Goal: Task Accomplishment & Management: Manage account settings

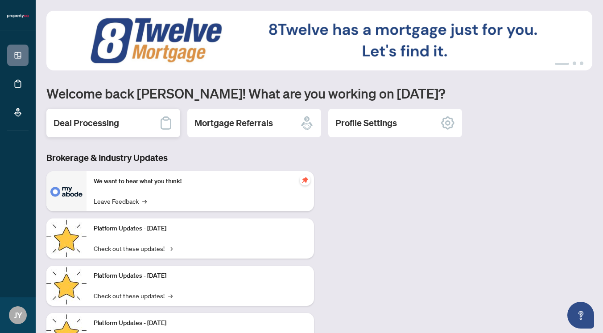
click at [108, 125] on h2 "Deal Processing" at bounding box center [87, 123] width 66 height 12
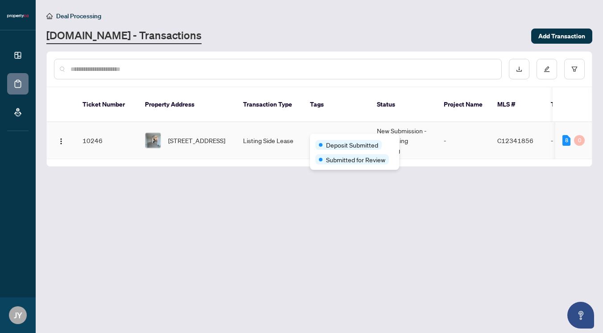
click at [329, 136] on div "Deposit Submitted Submitted for Review" at bounding box center [354, 152] width 89 height 36
click at [334, 116] on th "Tags" at bounding box center [336, 104] width 67 height 35
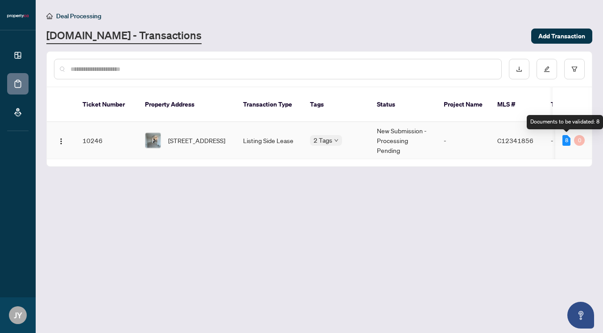
click at [567, 140] on div "8" at bounding box center [567, 140] width 8 height 11
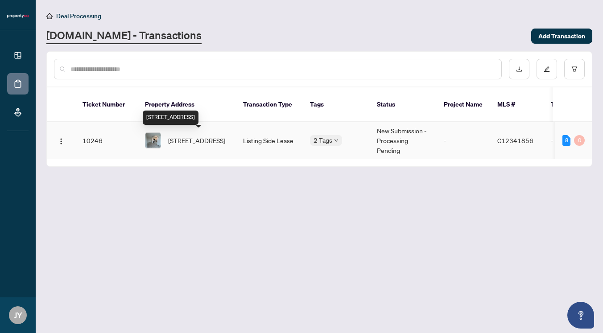
click at [171, 139] on span "[STREET_ADDRESS]" at bounding box center [196, 141] width 57 height 10
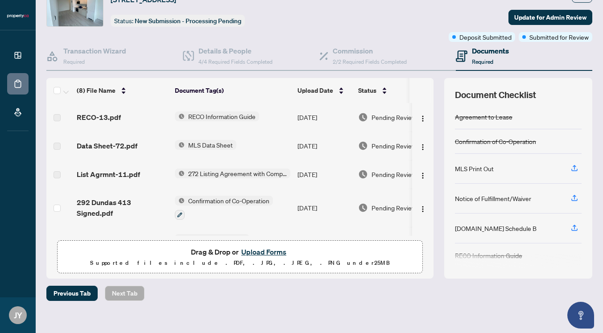
scroll to position [3, 0]
